Goal: Task Accomplishment & Management: Use online tool/utility

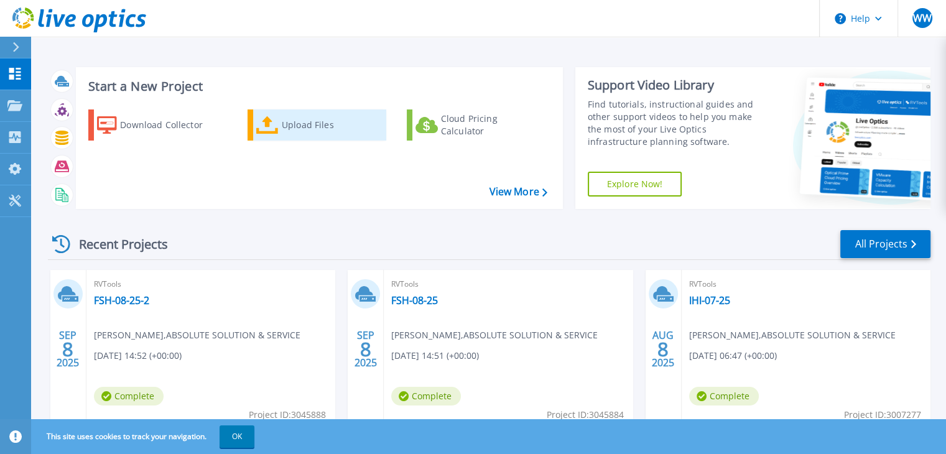
click at [318, 116] on div "Upload Files" at bounding box center [331, 125] width 99 height 25
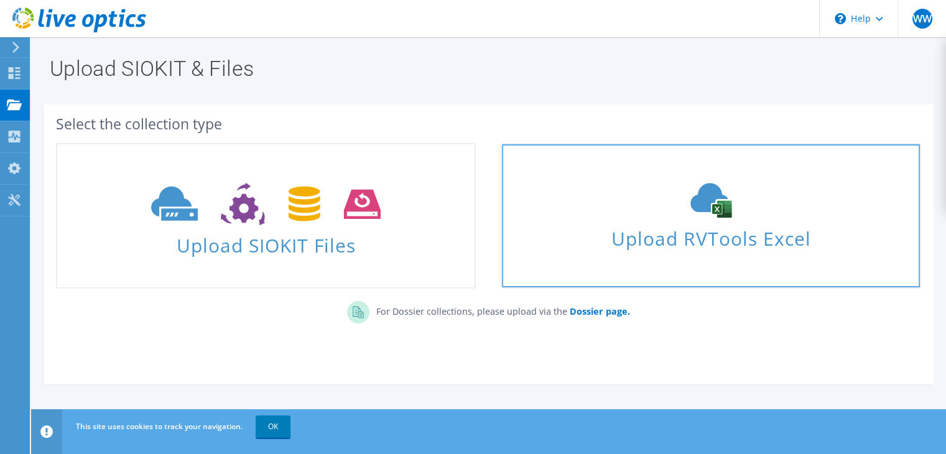
click at [699, 202] on use at bounding box center [710, 200] width 41 height 35
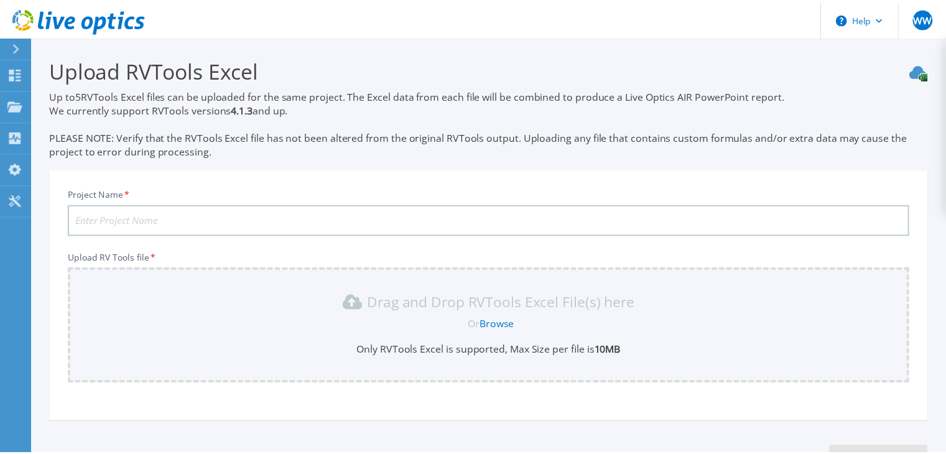
scroll to position [95, 0]
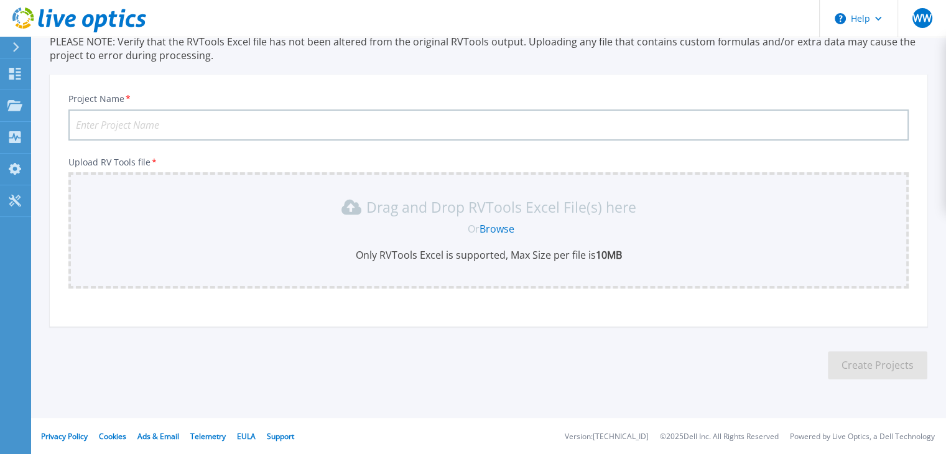
click at [215, 127] on input "Project Name *" at bounding box center [488, 124] width 840 height 31
click at [102, 126] on input "IHI-07-25" at bounding box center [488, 124] width 840 height 31
type input "IHI-09-25"
click at [507, 228] on link "Browse" at bounding box center [496, 229] width 35 height 14
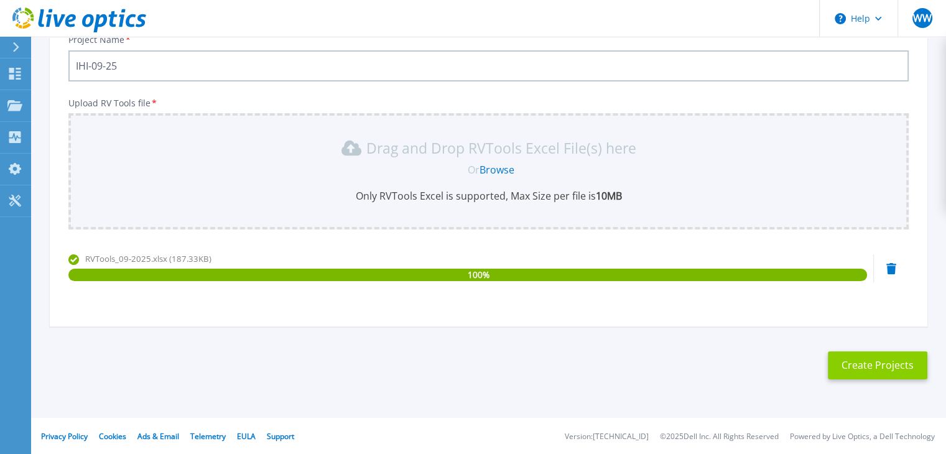
click at [849, 371] on button "Create Projects" at bounding box center [877, 365] width 99 height 28
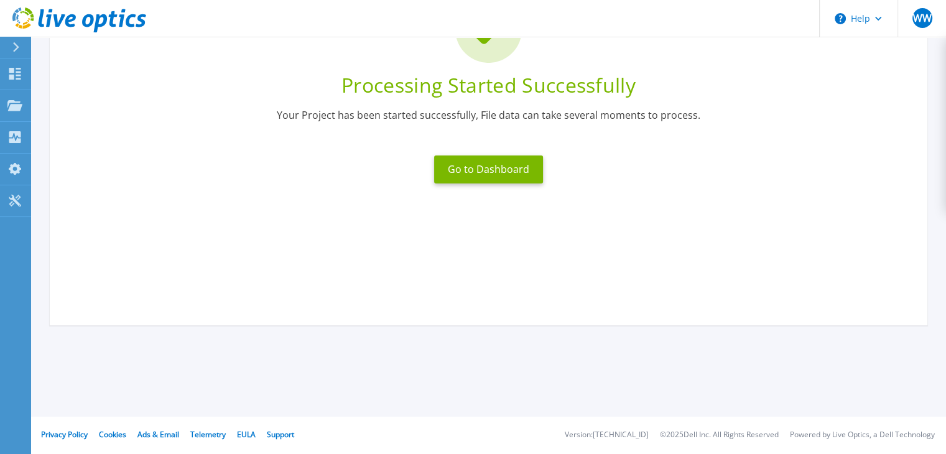
scroll to position [137, 0]
